Goal: Information Seeking & Learning: Check status

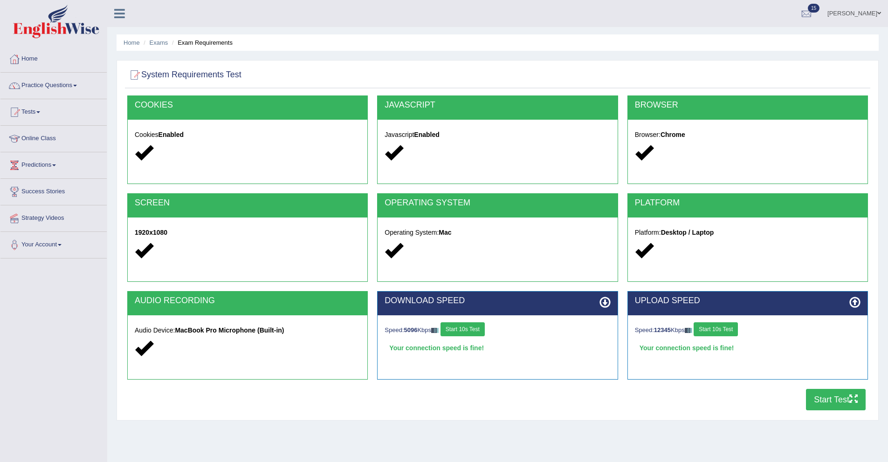
click at [826, 404] on button "Start Test" at bounding box center [836, 399] width 60 height 21
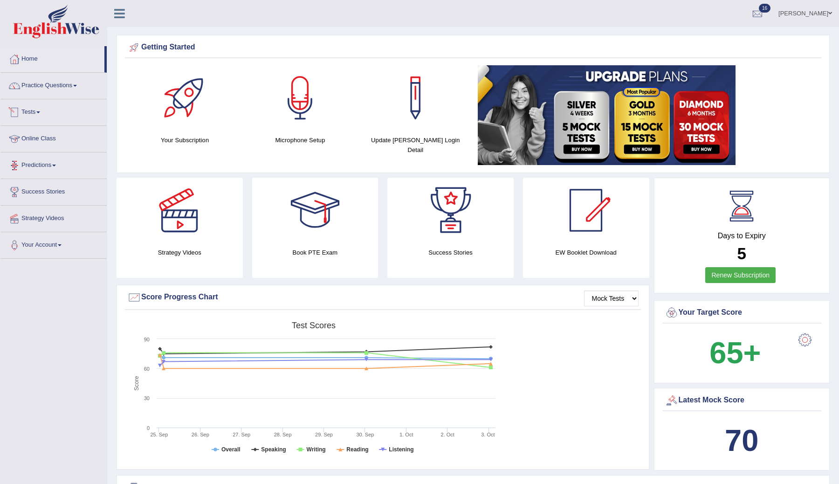
click at [46, 118] on link "Tests" at bounding box center [53, 110] width 106 height 23
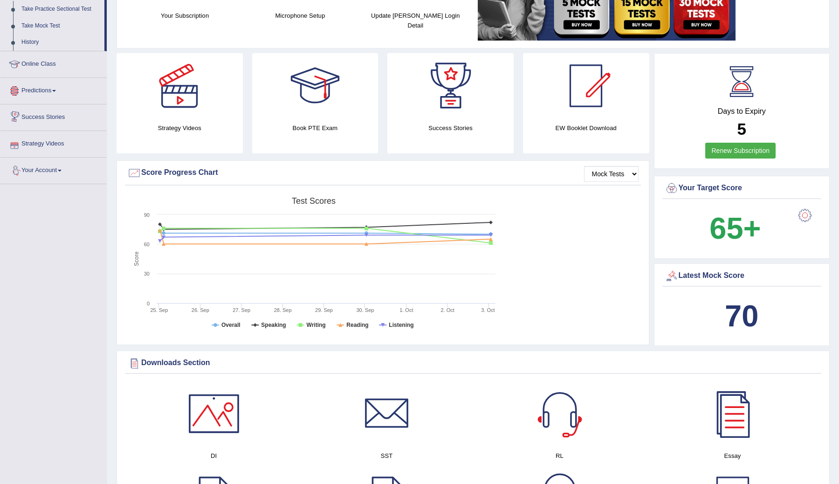
scroll to position [82, 0]
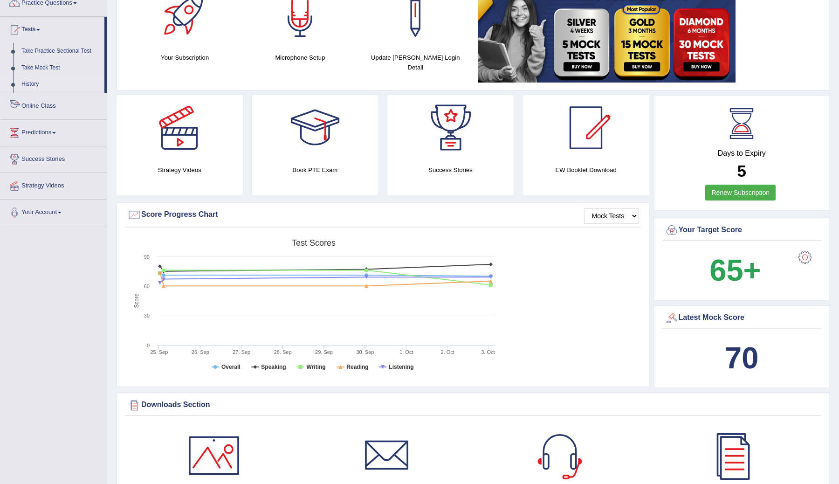
click at [31, 86] on link "History" at bounding box center [60, 84] width 87 height 17
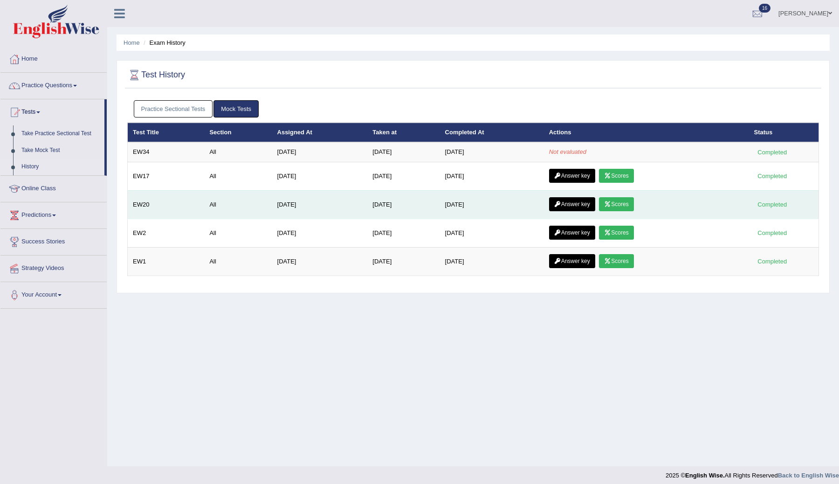
scroll to position [6, 0]
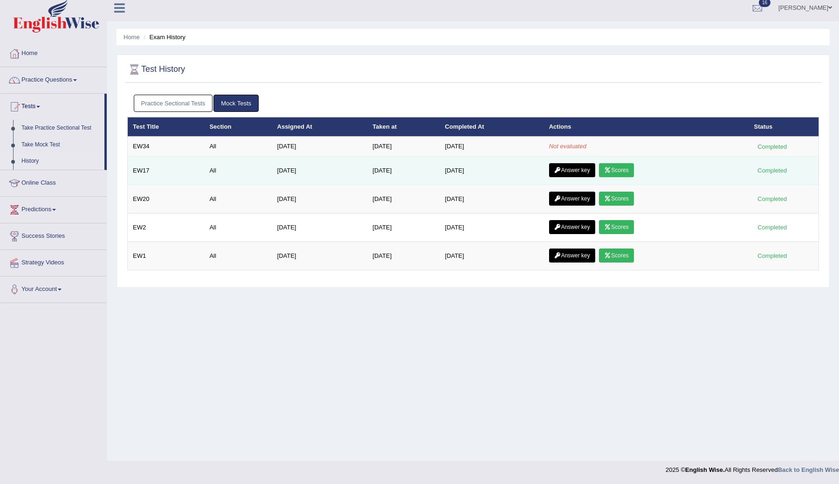
click at [561, 169] on icon at bounding box center [557, 170] width 7 height 6
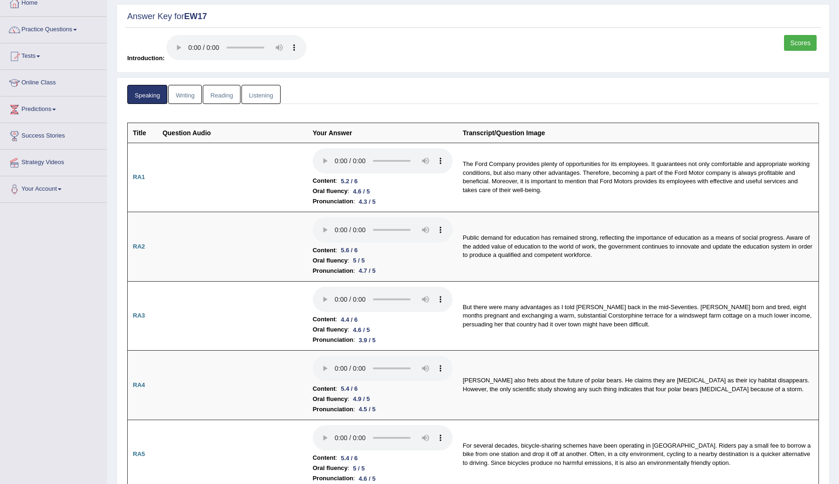
scroll to position [89, 0]
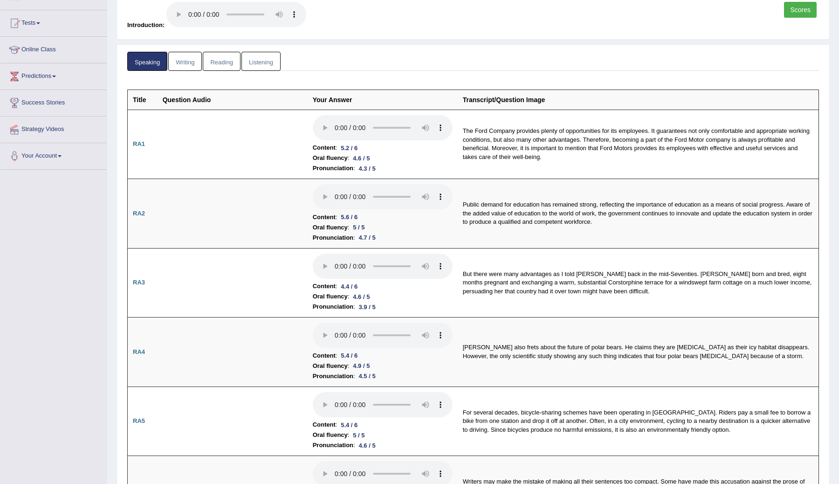
click at [795, 14] on link "Scores" at bounding box center [800, 10] width 33 height 16
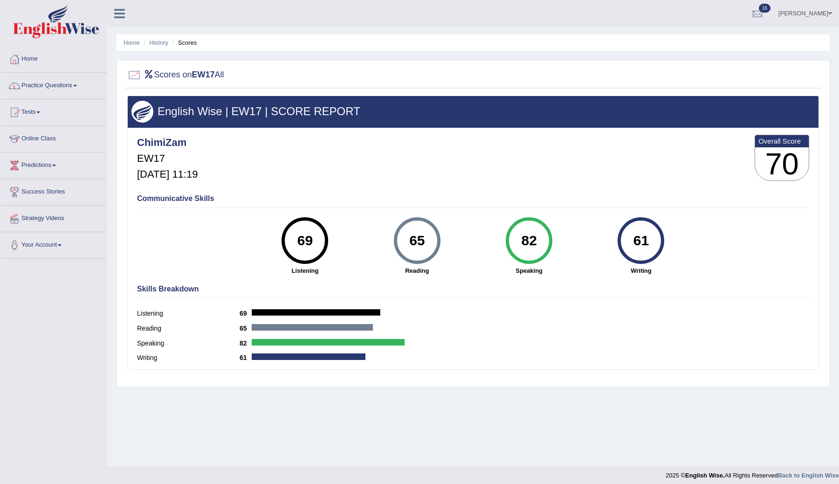
click at [44, 114] on link "Tests" at bounding box center [53, 110] width 106 height 23
click at [40, 165] on link "History" at bounding box center [60, 166] width 87 height 17
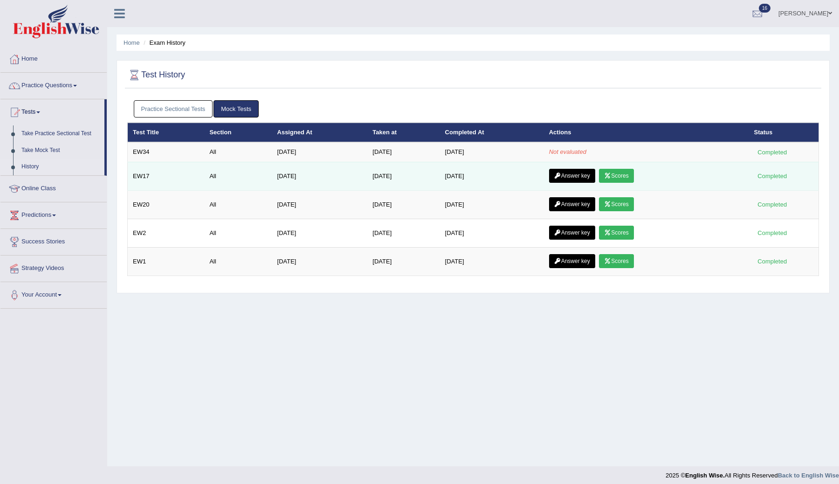
click at [579, 175] on link "Answer key" at bounding box center [572, 176] width 46 height 14
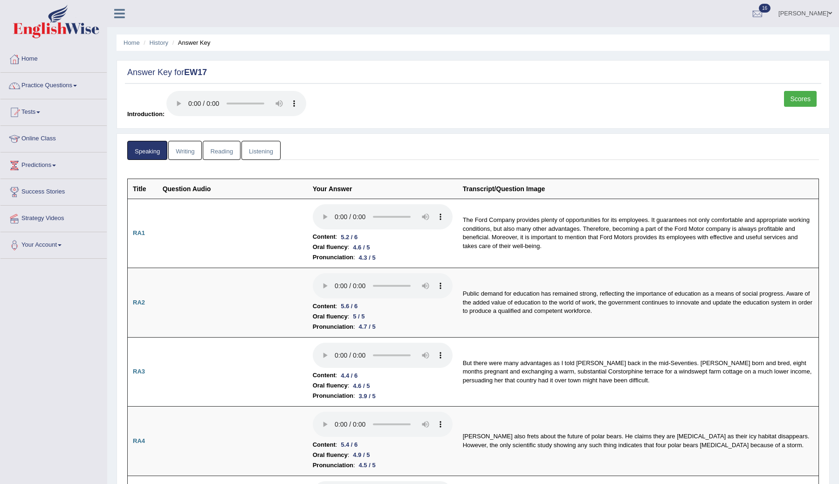
click at [196, 150] on link "Writing" at bounding box center [185, 150] width 34 height 19
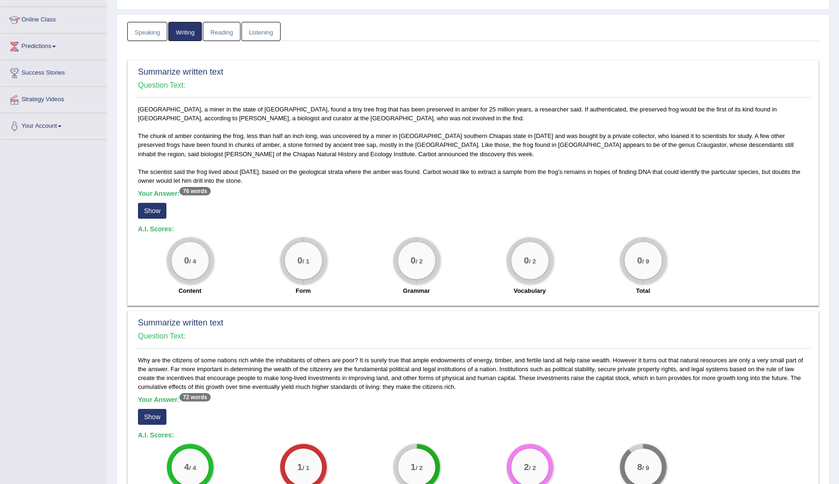
scroll to position [113, 0]
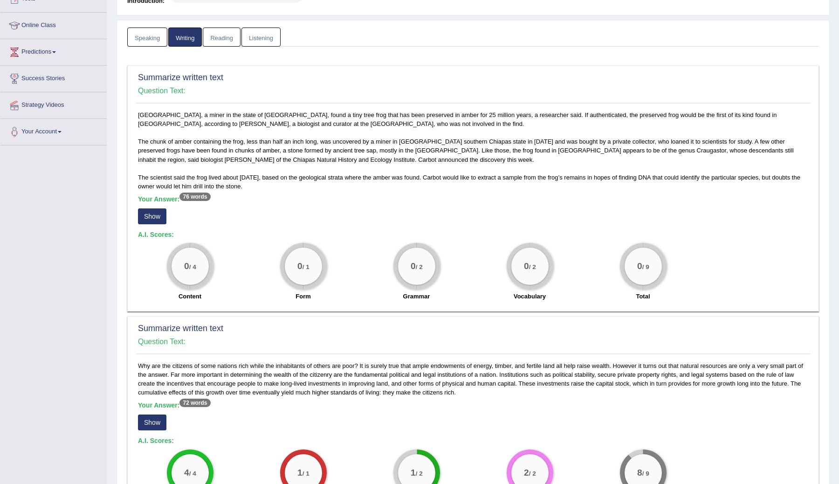
click at [154, 220] on button "Show" at bounding box center [152, 216] width 28 height 16
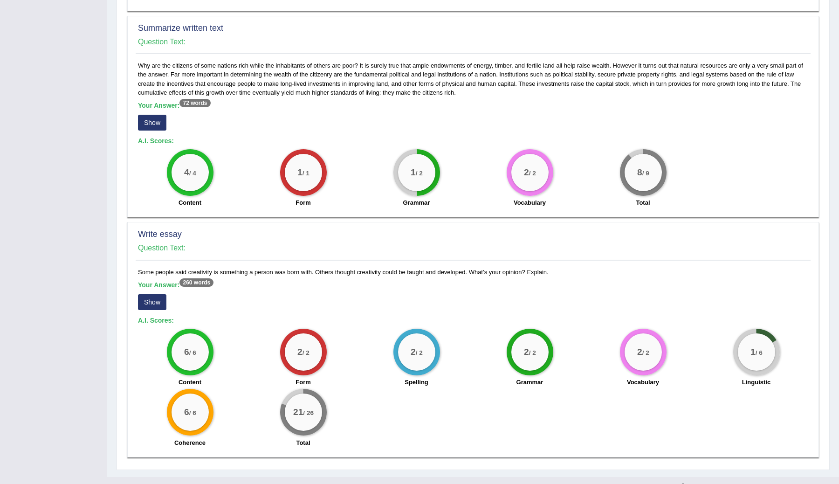
scroll to position [429, 0]
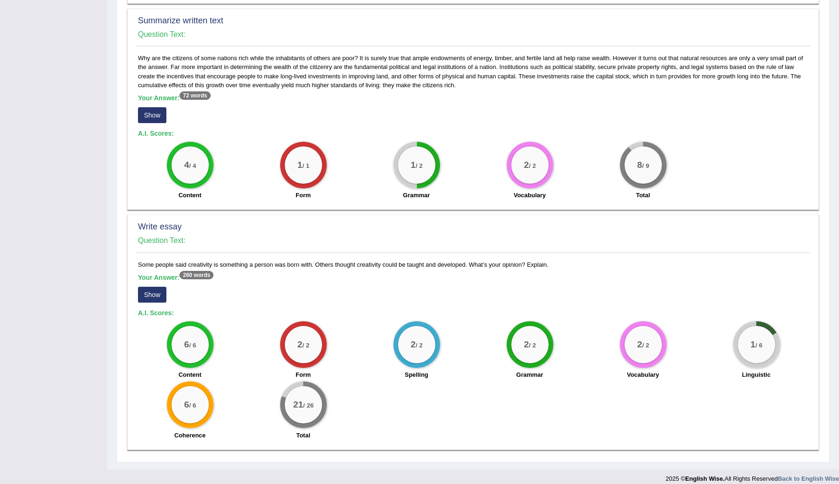
click at [153, 293] on button "Show" at bounding box center [152, 295] width 28 height 16
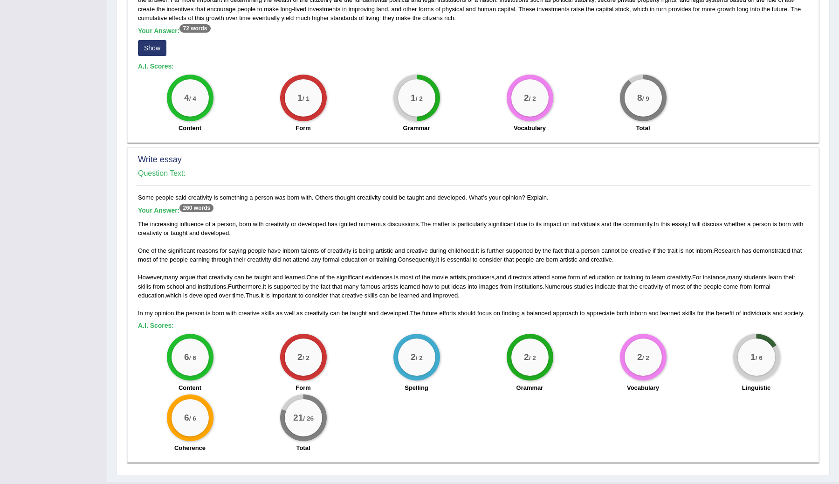
scroll to position [518, 0]
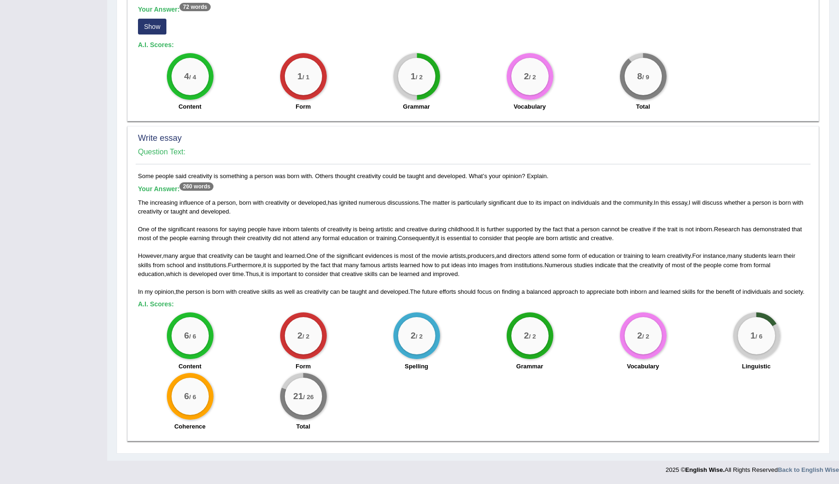
click at [433, 261] on span "how" at bounding box center [427, 264] width 11 height 7
click at [477, 261] on span "into" at bounding box center [472, 264] width 10 height 7
drag, startPoint x: 556, startPoint y: 170, endPoint x: 137, endPoint y: 168, distance: 418.9
click at [137, 171] on div "Some people said creativity is something a person was born with. Others thought…" at bounding box center [473, 303] width 675 height 264
copy div "Some people said creativity is something a person was born with. Others thought…"
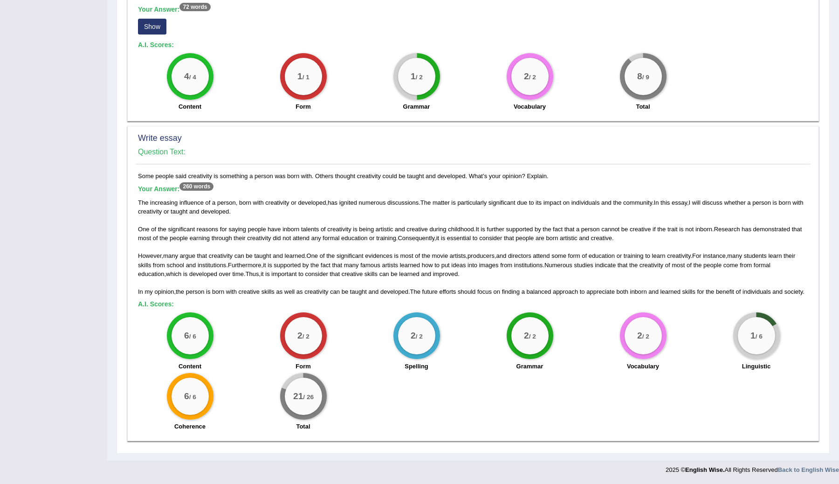
click at [337, 314] on div "2 / 2 Form" at bounding box center [302, 342] width 113 height 60
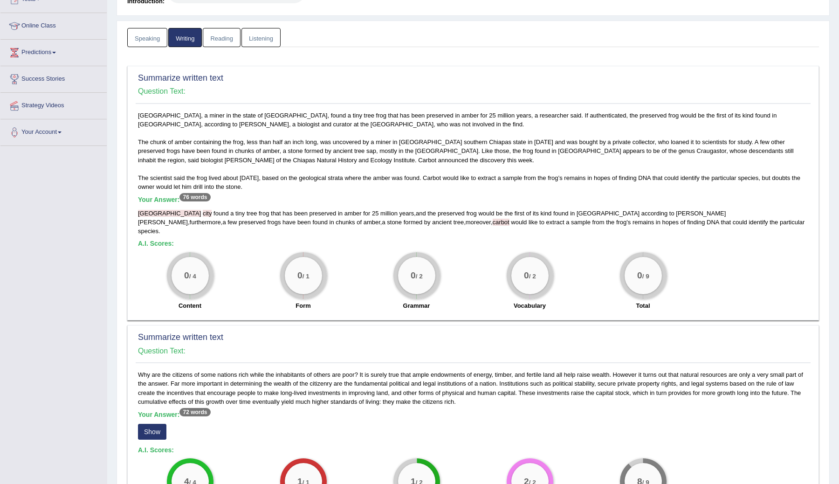
scroll to position [0, 0]
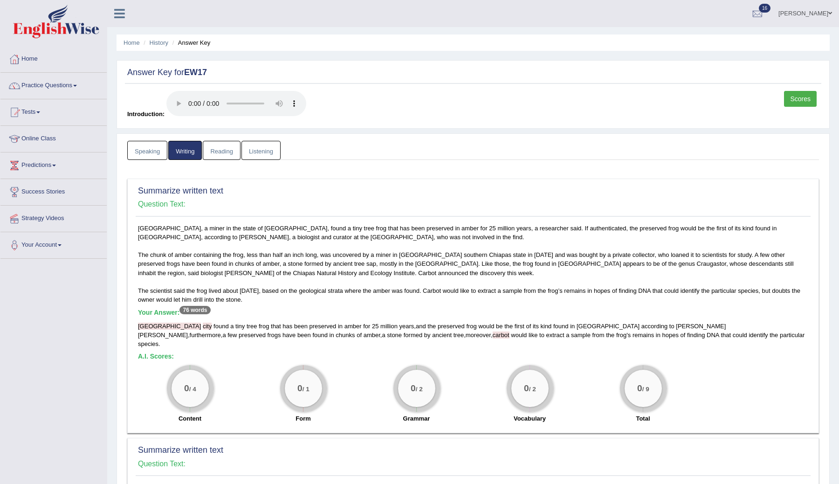
click at [222, 150] on link "Reading" at bounding box center [221, 150] width 37 height 19
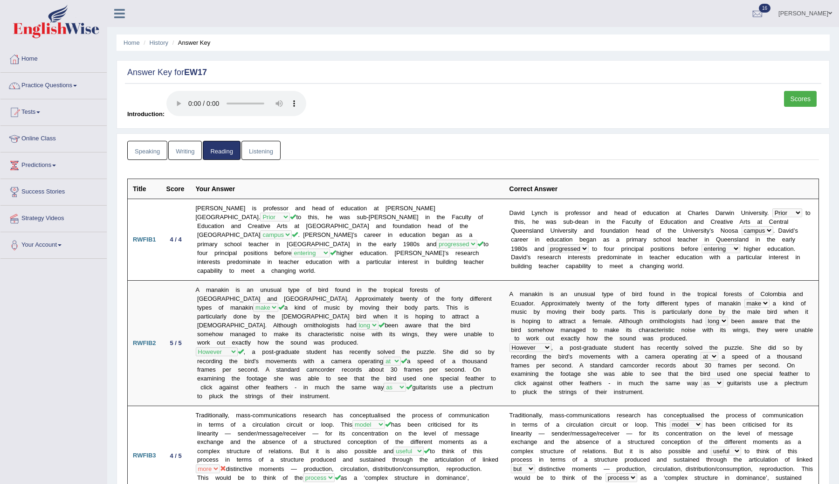
click at [187, 150] on link "Writing" at bounding box center [185, 150] width 34 height 19
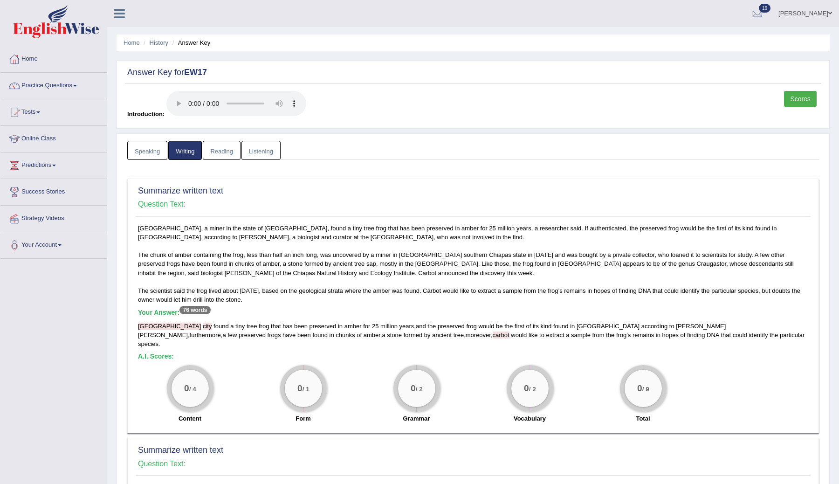
click at [263, 154] on link "Listening" at bounding box center [260, 150] width 39 height 19
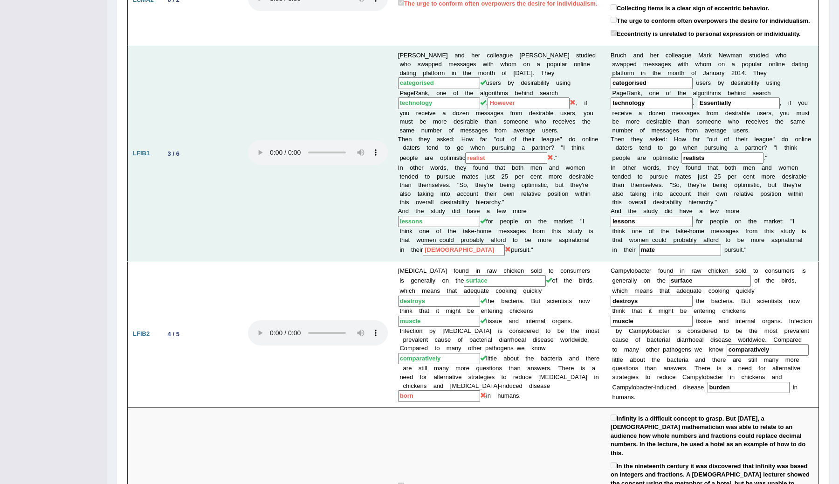
scroll to position [424, 0]
click at [487, 102] on input "However" at bounding box center [528, 102] width 82 height 12
click at [491, 155] on input "realist" at bounding box center [506, 157] width 82 height 12
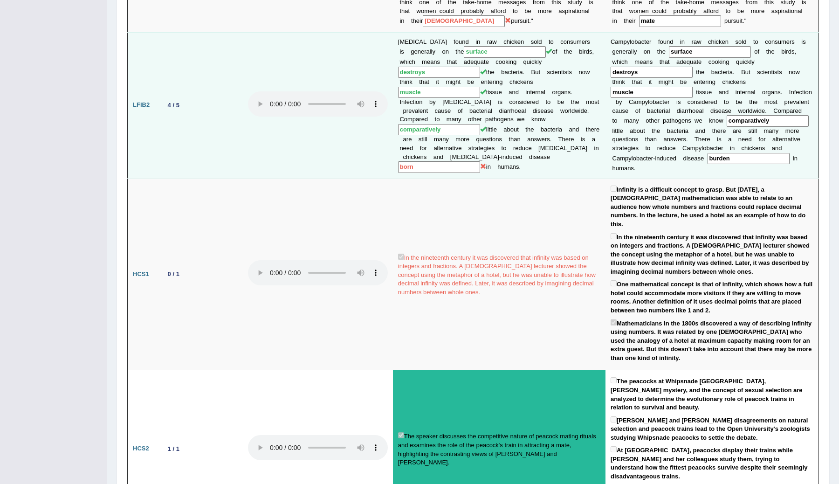
scroll to position [625, 0]
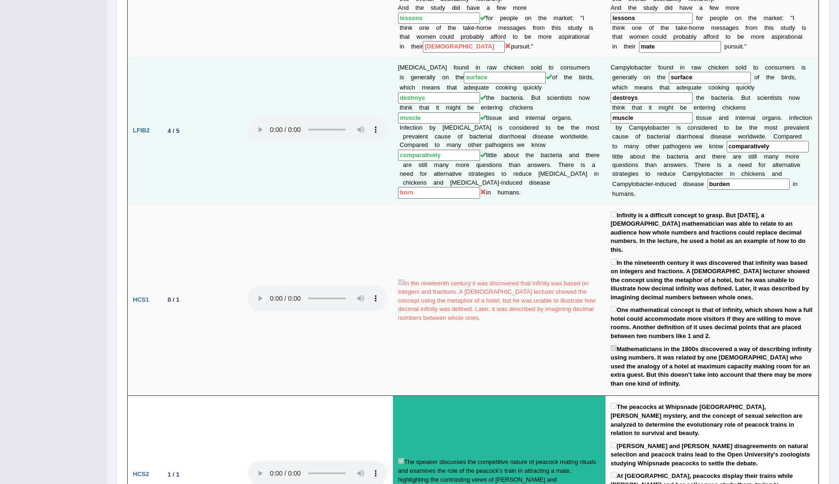
click at [480, 187] on input "born" at bounding box center [439, 193] width 82 height 12
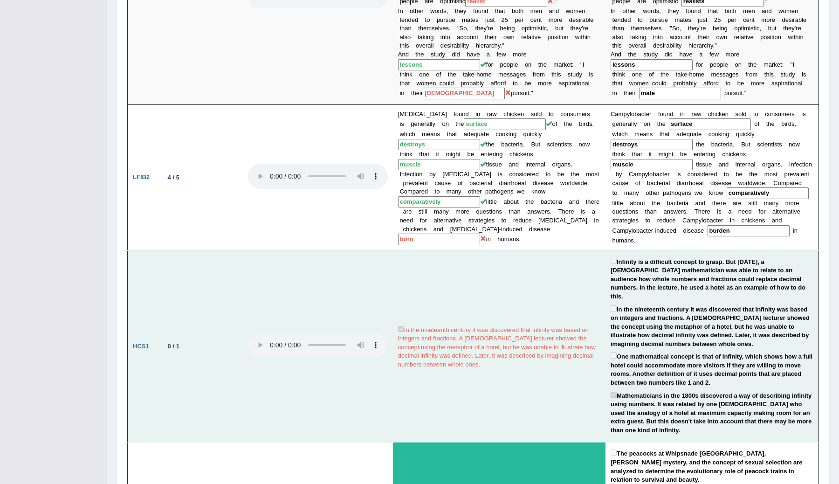
scroll to position [0, 0]
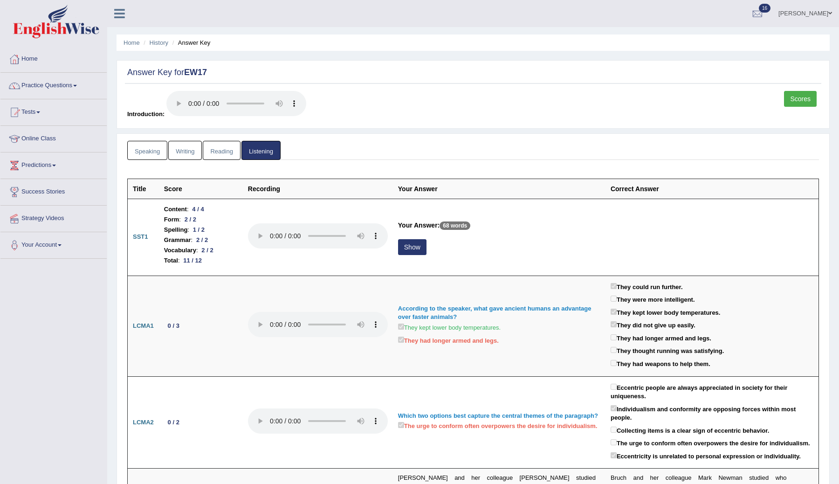
click at [220, 142] on link "Reading" at bounding box center [221, 150] width 37 height 19
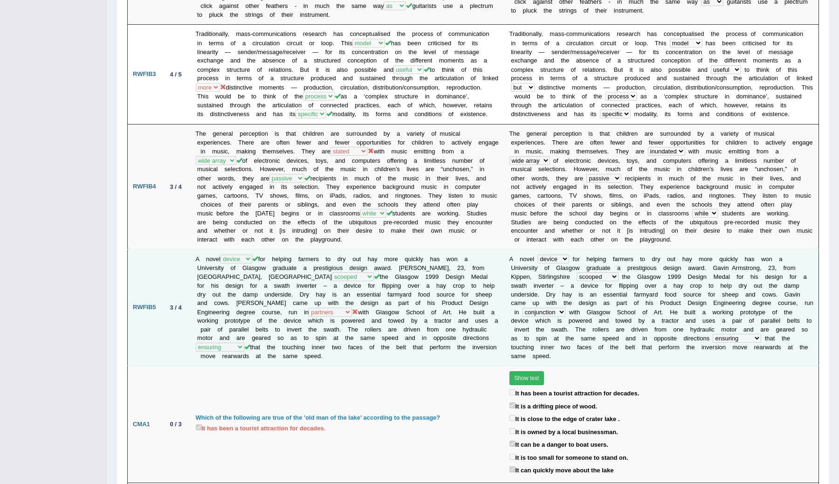
scroll to position [382, 0]
